Goal: Task Accomplishment & Management: Manage account settings

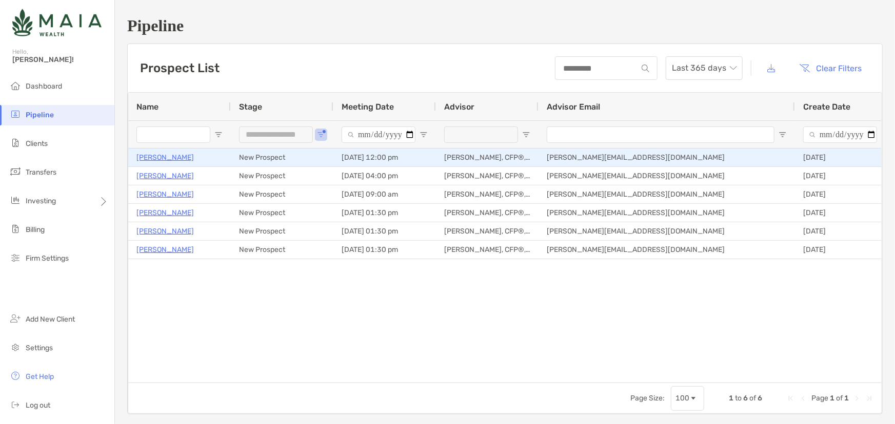
click at [155, 152] on p "[PERSON_NAME]" at bounding box center [164, 157] width 57 height 13
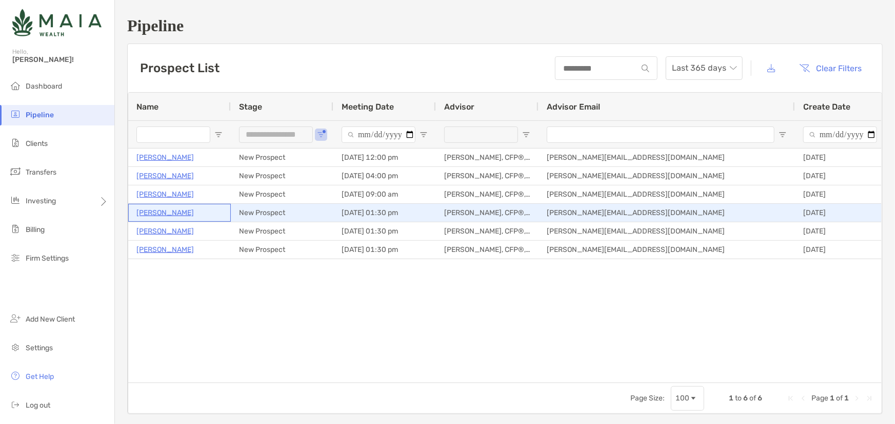
click at [168, 213] on p "Claire Schulz" at bounding box center [164, 213] width 57 height 13
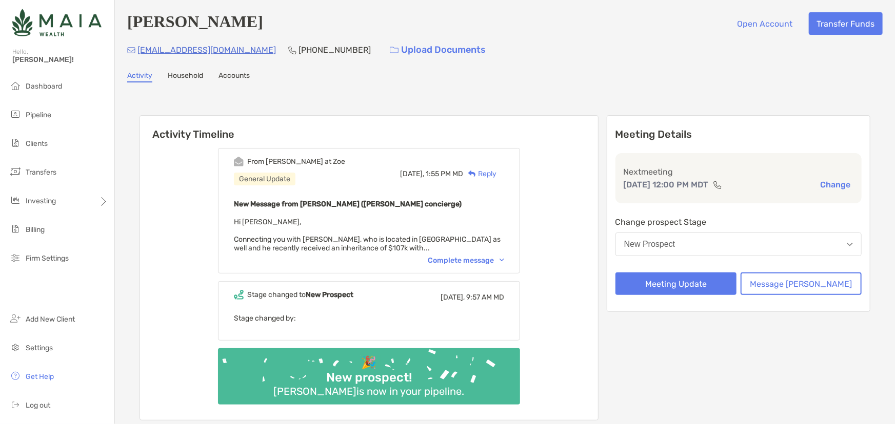
click at [495, 262] on div "Complete message" at bounding box center [466, 260] width 76 height 9
